Goal: Task Accomplishment & Management: Manage account settings

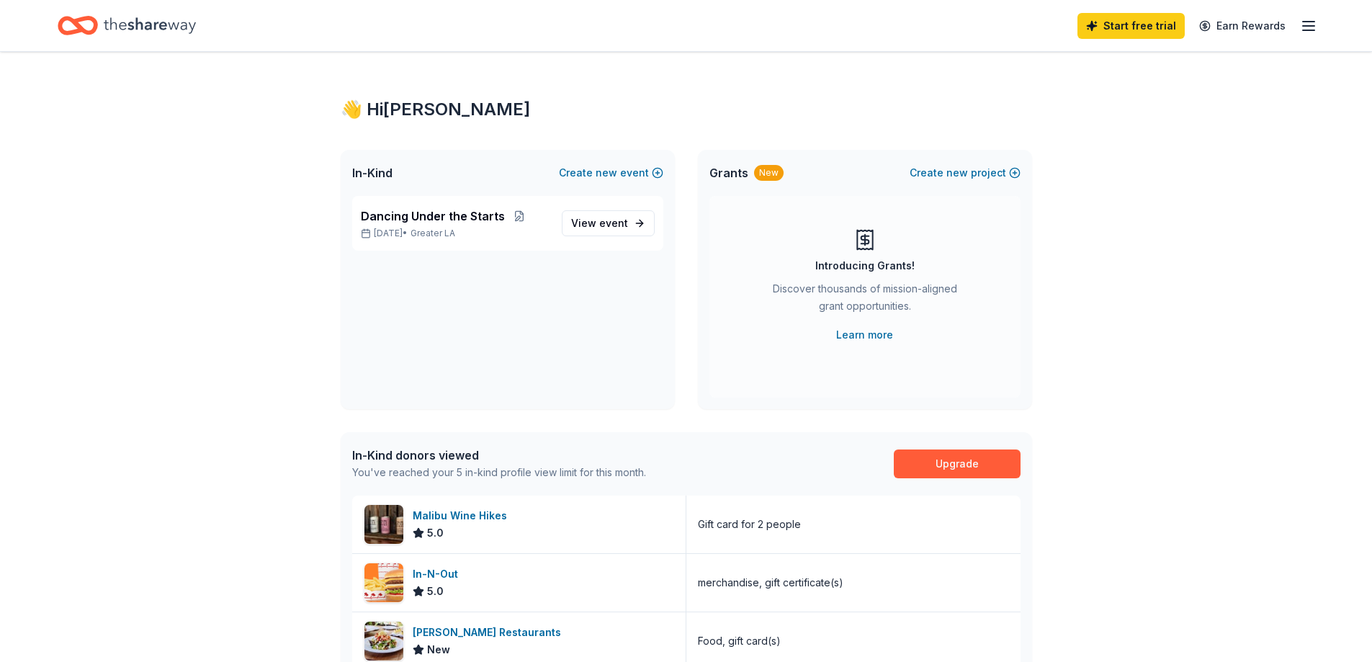
click at [1310, 26] on line "button" at bounding box center [1309, 26] width 12 height 0
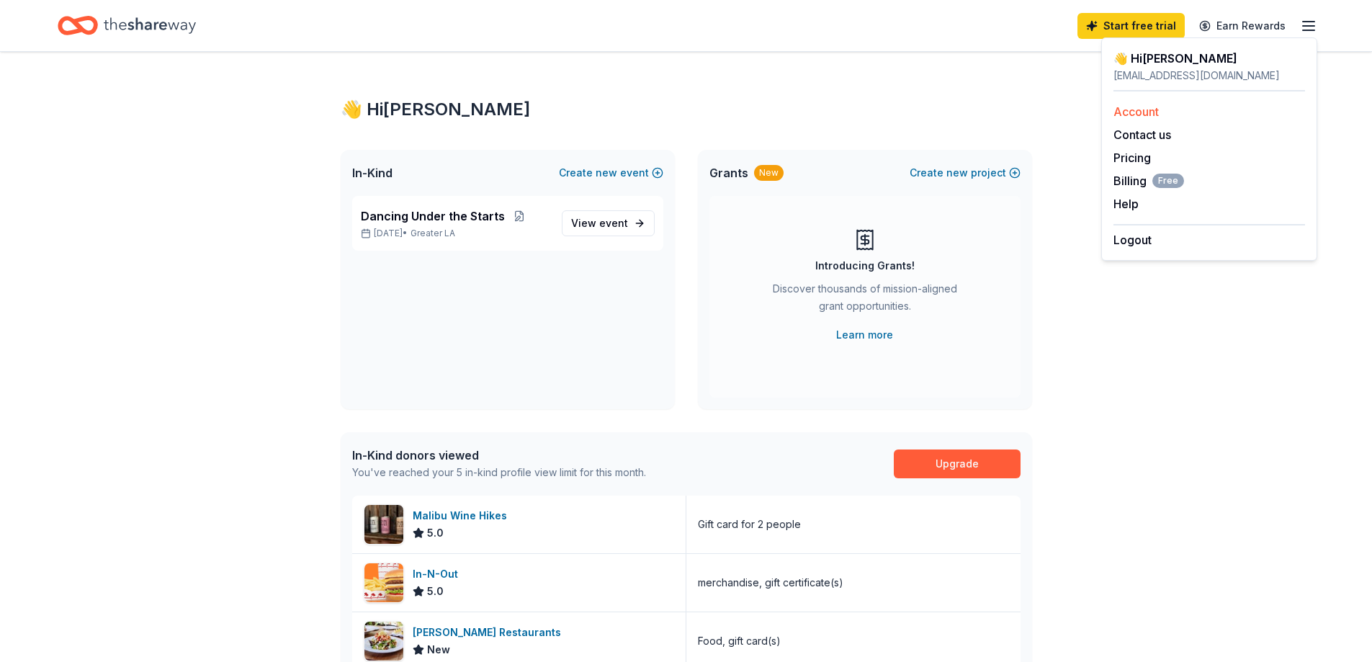
click at [1134, 107] on link "Account" at bounding box center [1135, 111] width 45 height 14
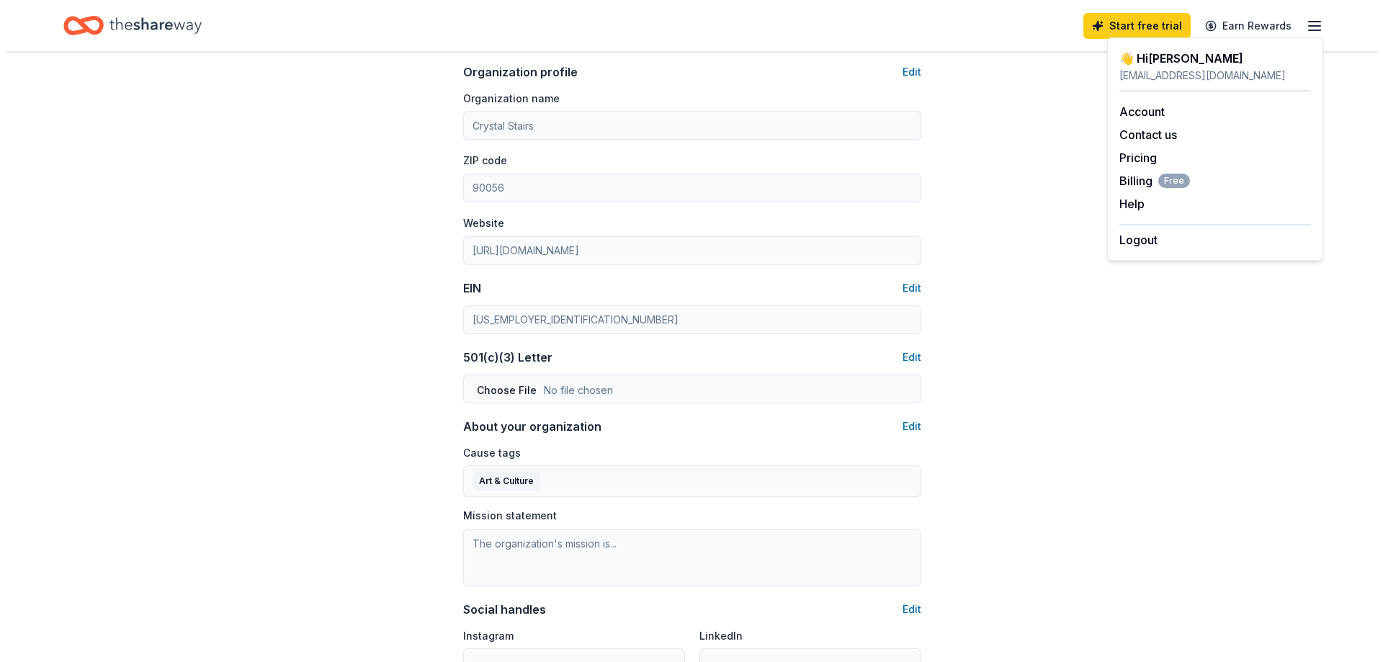
scroll to position [709, 0]
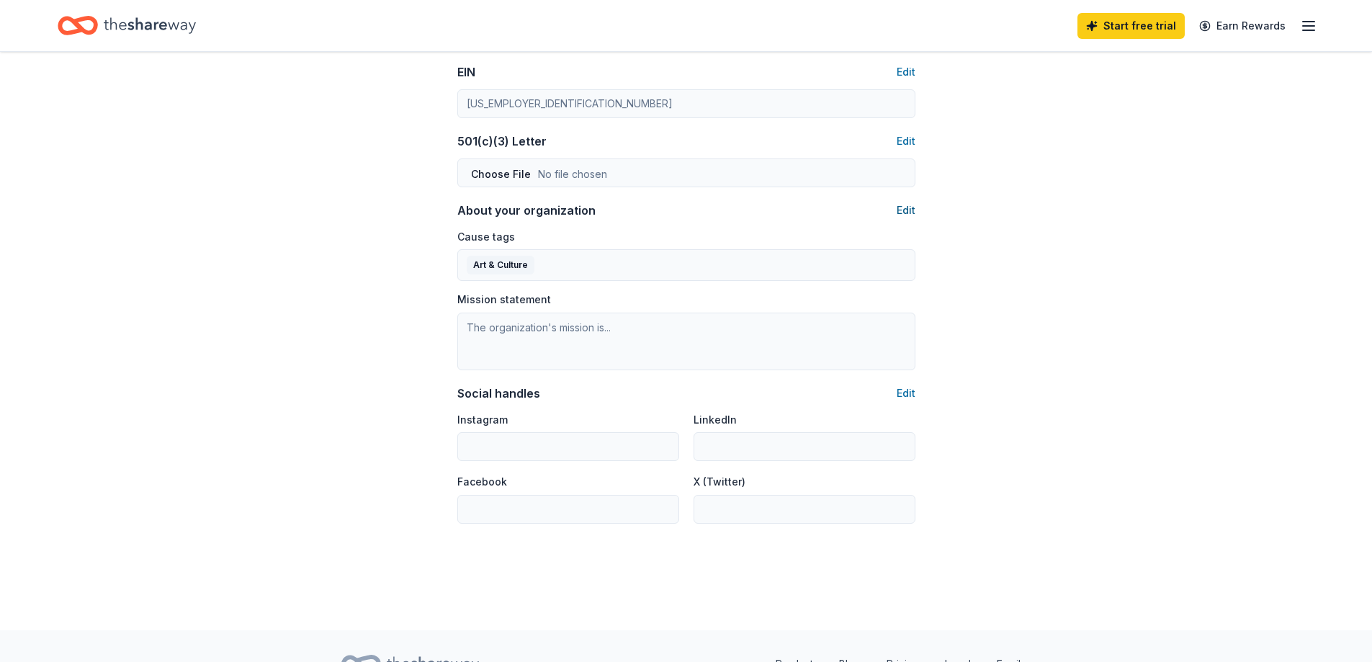
click at [910, 213] on button "Edit" at bounding box center [906, 210] width 19 height 17
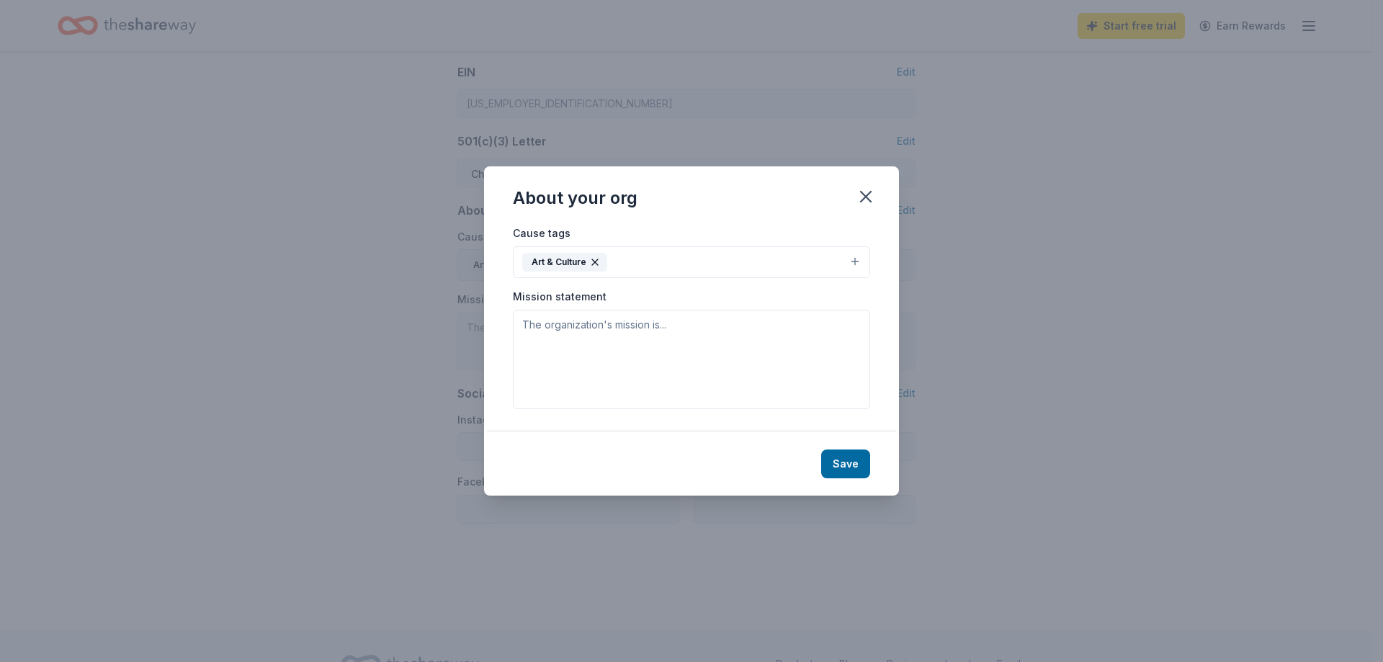
click at [690, 262] on button "Art & Culture" at bounding box center [691, 262] width 357 height 32
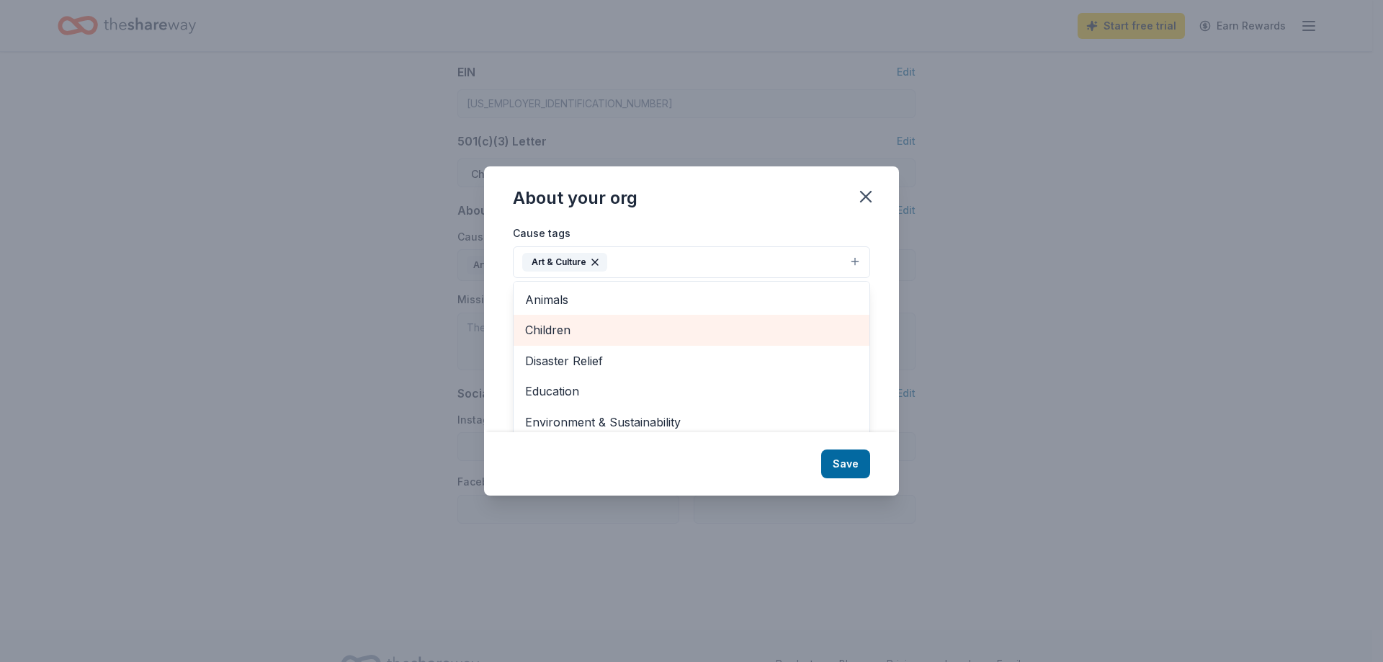
click at [658, 330] on span "Children" at bounding box center [691, 329] width 333 height 19
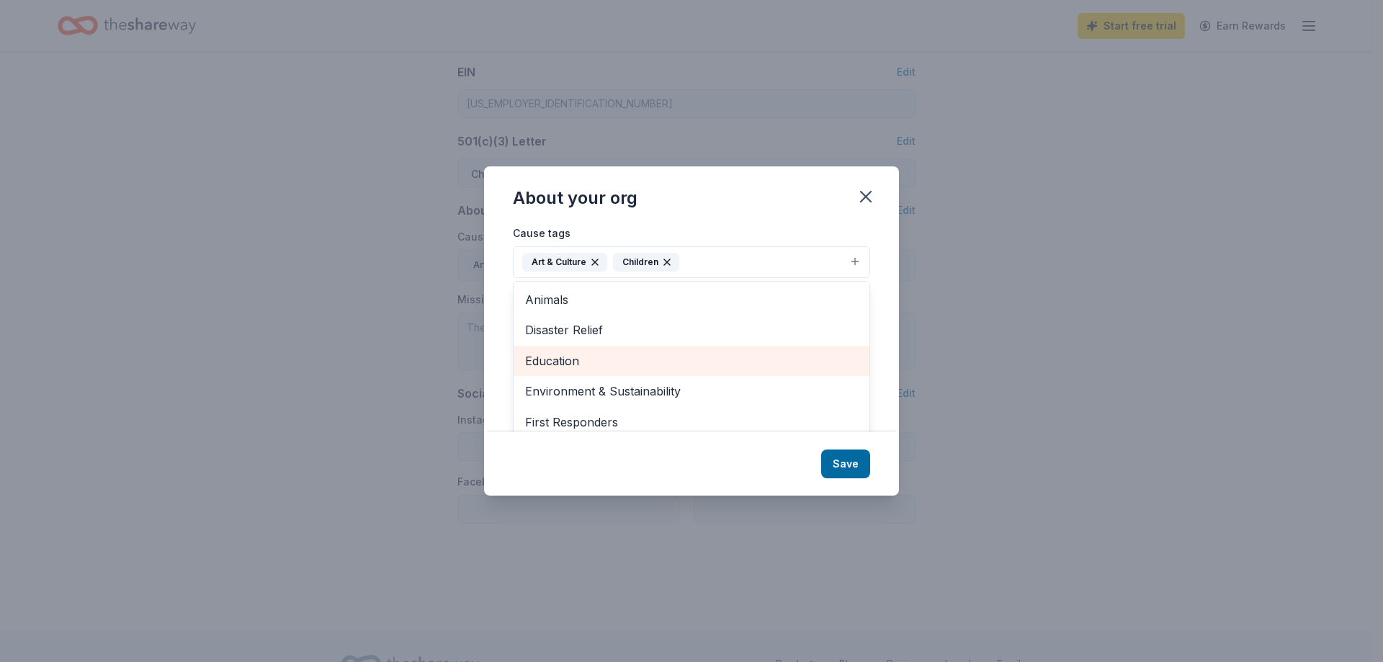
click at [688, 361] on span "Education" at bounding box center [691, 360] width 333 height 19
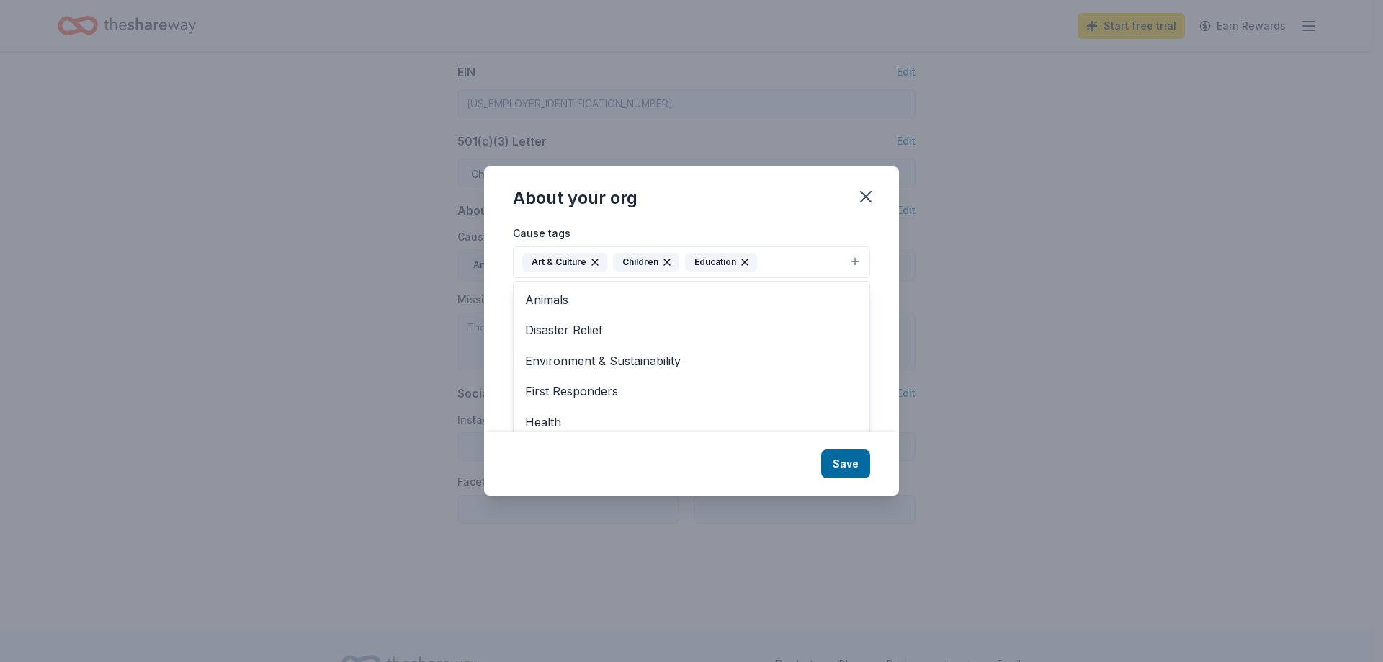
click at [591, 259] on icon "button" at bounding box center [595, 262] width 12 height 12
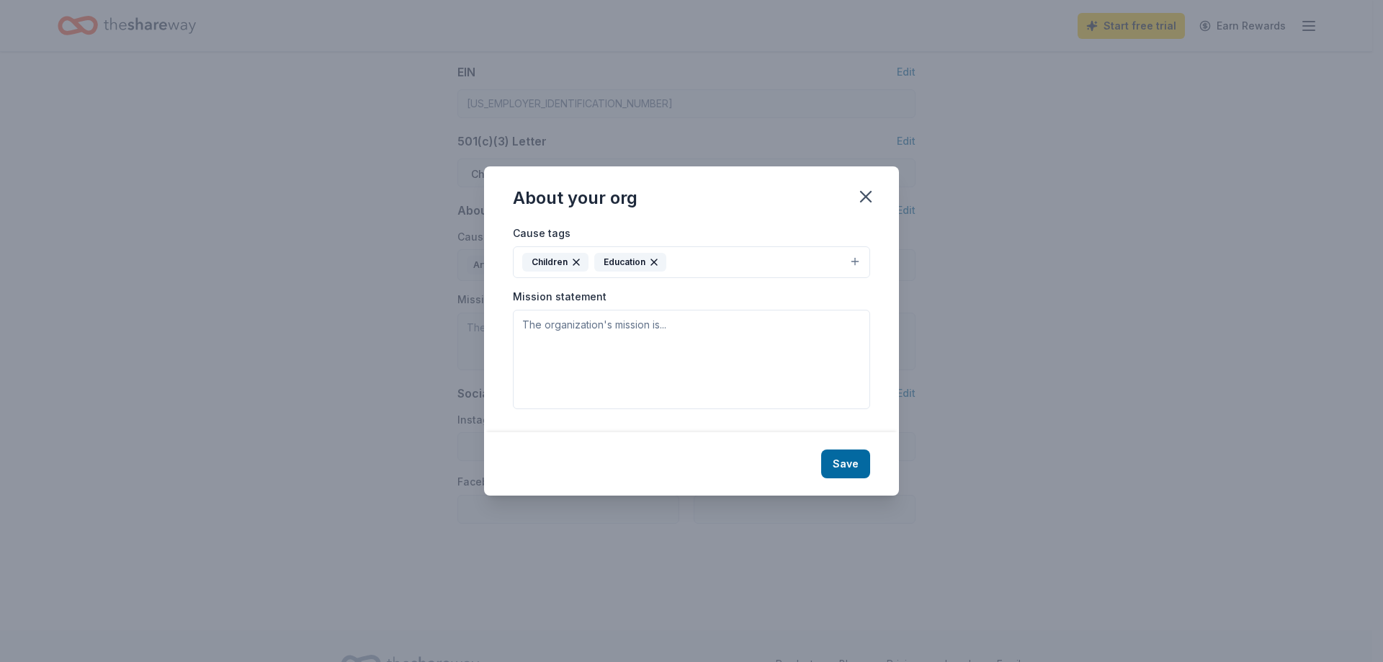
click at [723, 263] on button "Children Education" at bounding box center [691, 262] width 357 height 32
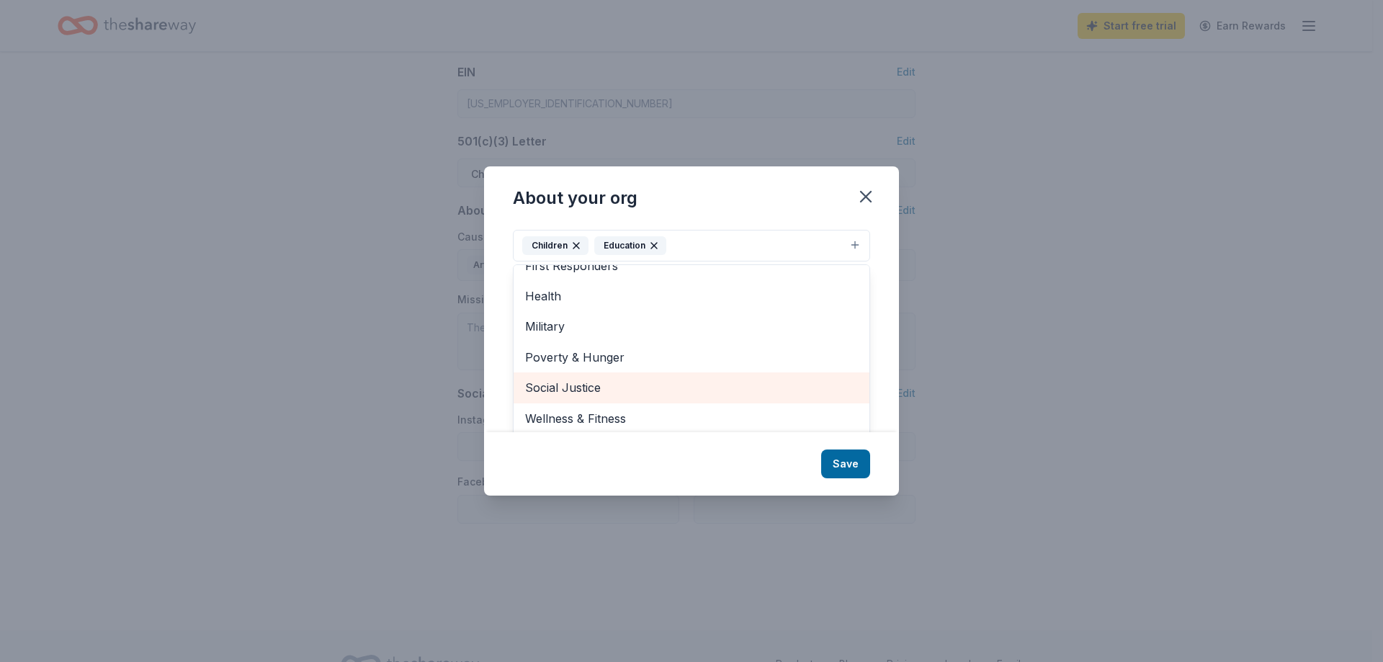
scroll to position [22, 0]
click at [702, 389] on span "Social Justice" at bounding box center [691, 382] width 333 height 19
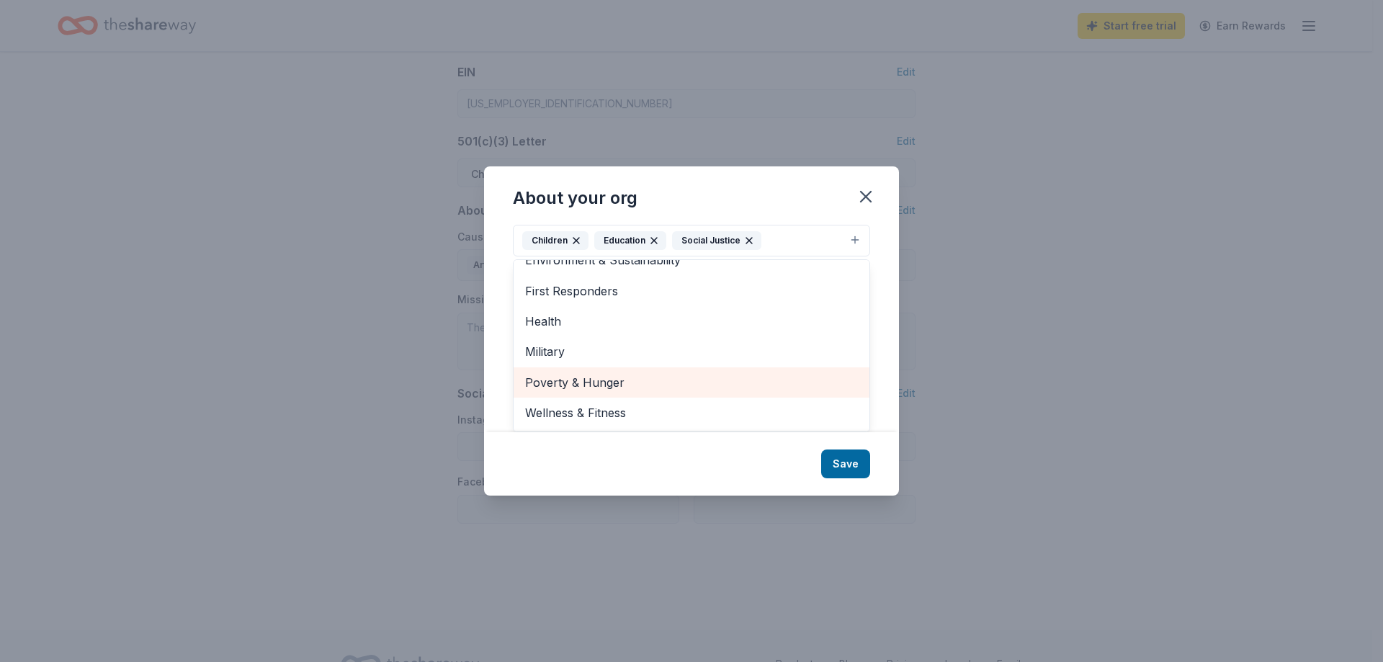
scroll to position [109, 0]
click at [849, 470] on div "About your org Cause tags Children Education Social Justice Animals Art & Cultu…" at bounding box center [691, 330] width 415 height 328
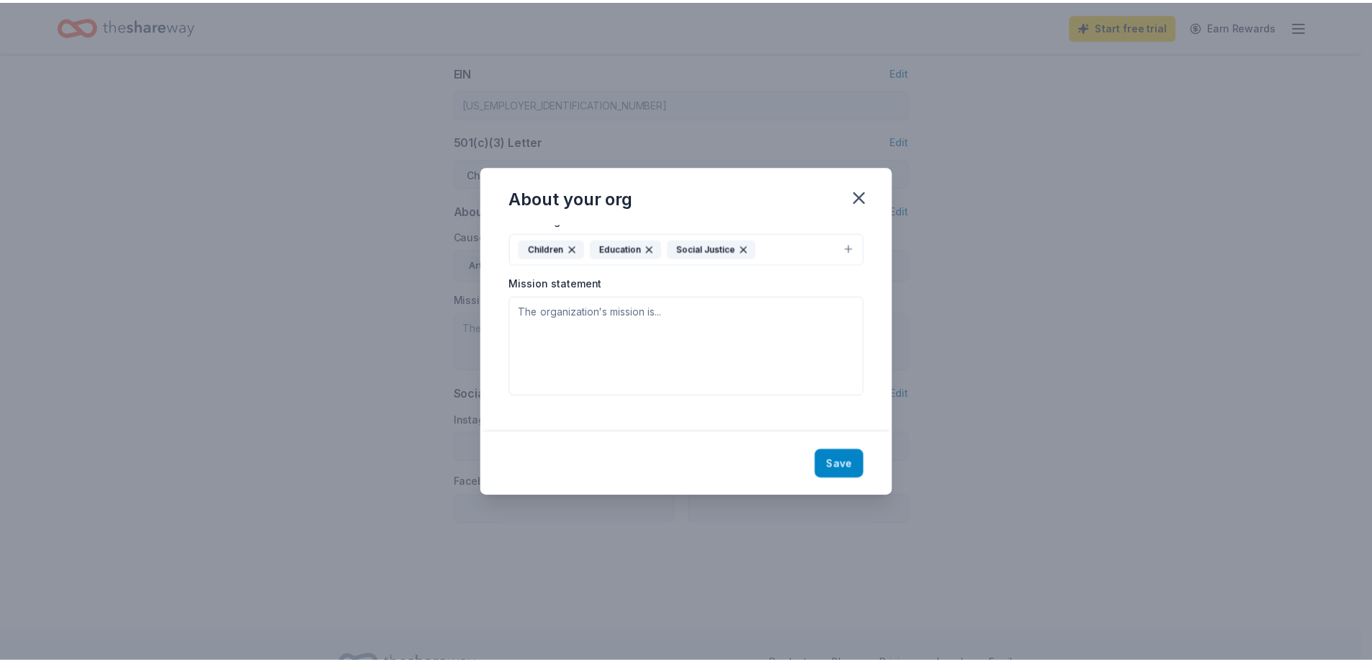
scroll to position [0, 0]
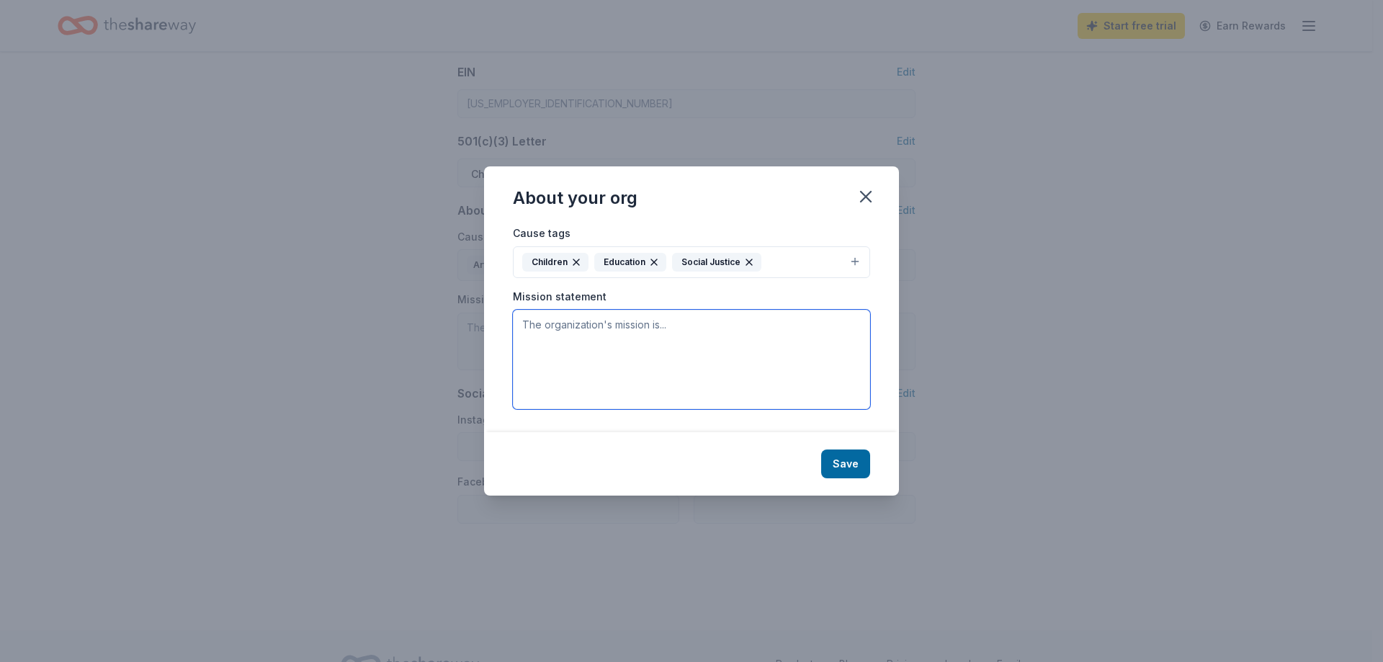
click at [699, 335] on textarea at bounding box center [691, 359] width 357 height 99
type textarea "Crystal Stairs improves the lives of families by providing child care, research…"
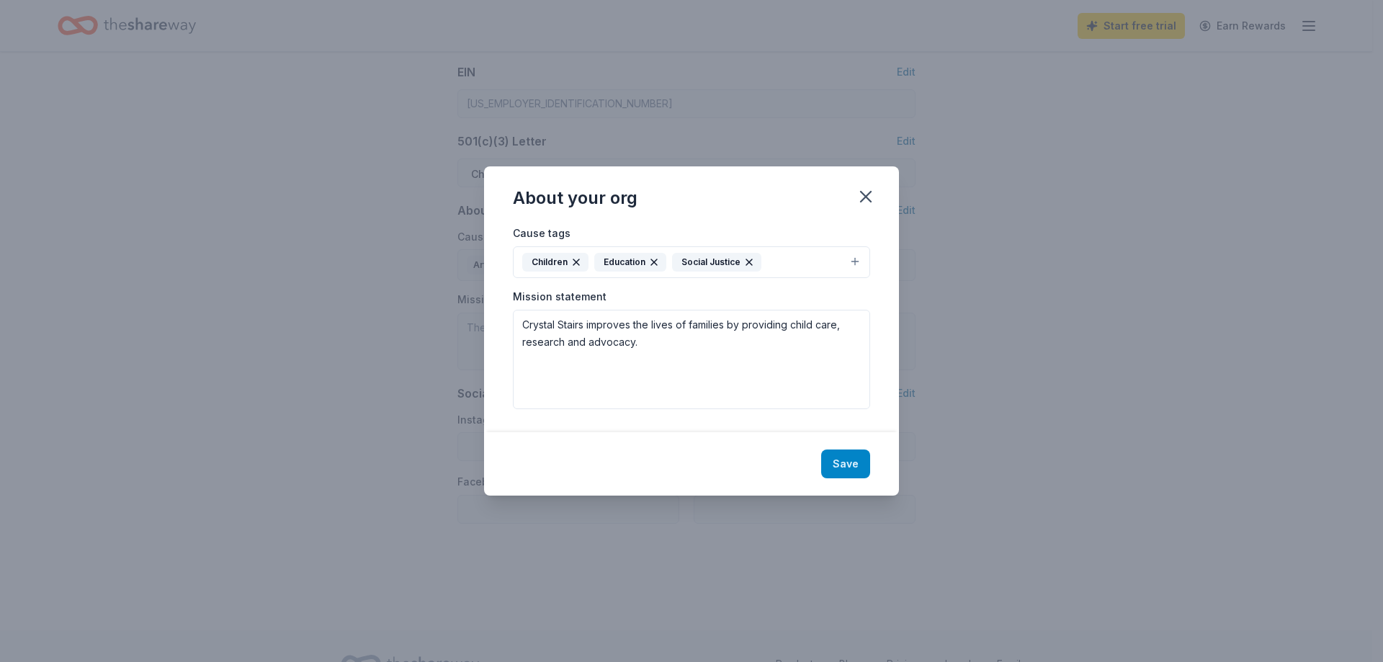
click at [848, 462] on button "Save" at bounding box center [845, 463] width 49 height 29
type textarea "Crystal Stairs improves the lives of families by providing child care, research…"
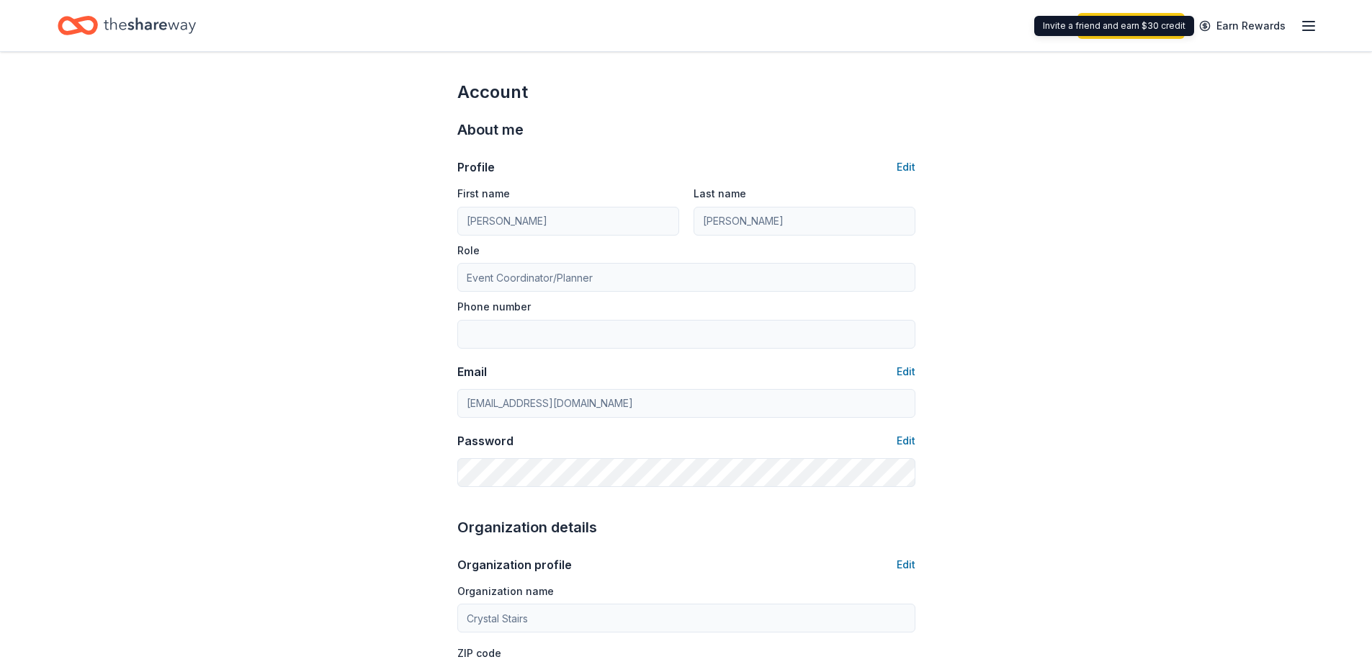
click at [1304, 30] on line "button" at bounding box center [1309, 30] width 12 height 0
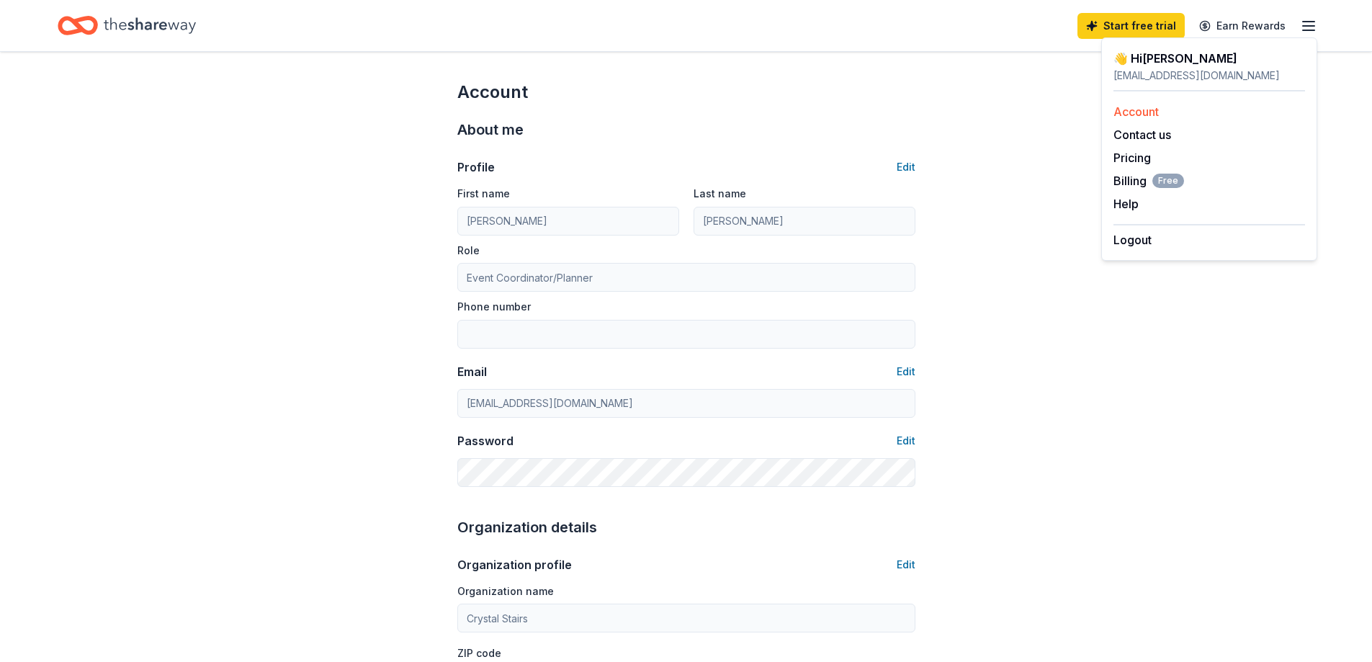
click at [1157, 109] on link "Account" at bounding box center [1135, 111] width 45 height 14
